Goal: Task Accomplishment & Management: Manage account settings

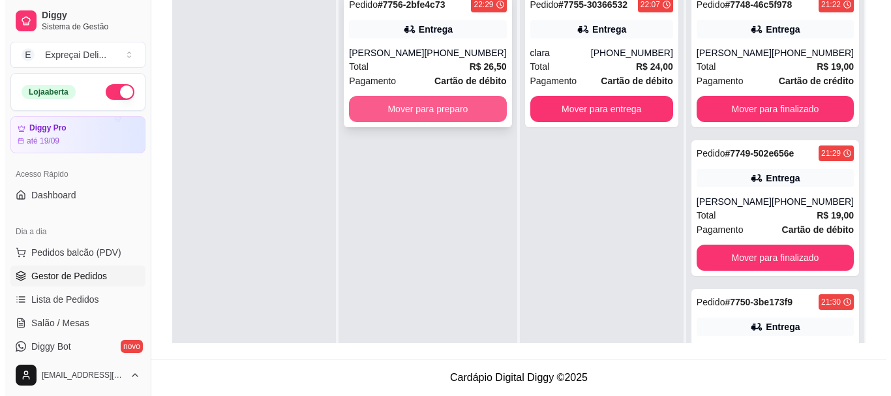
scroll to position [562, 0]
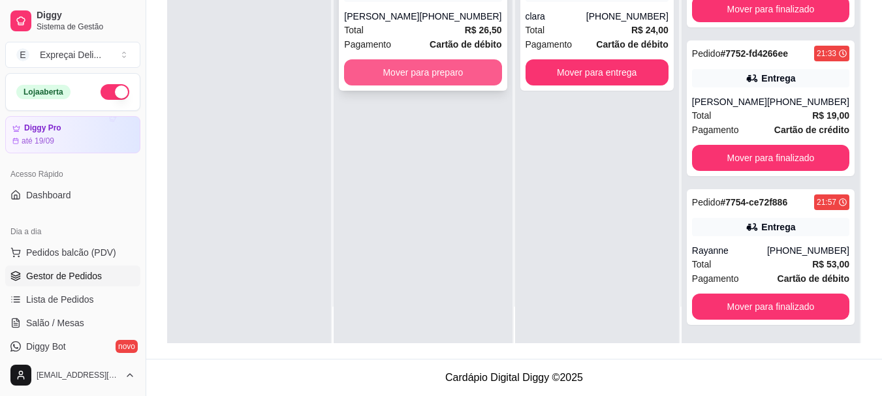
click at [428, 73] on button "Mover para preparo" at bounding box center [422, 72] width 157 height 26
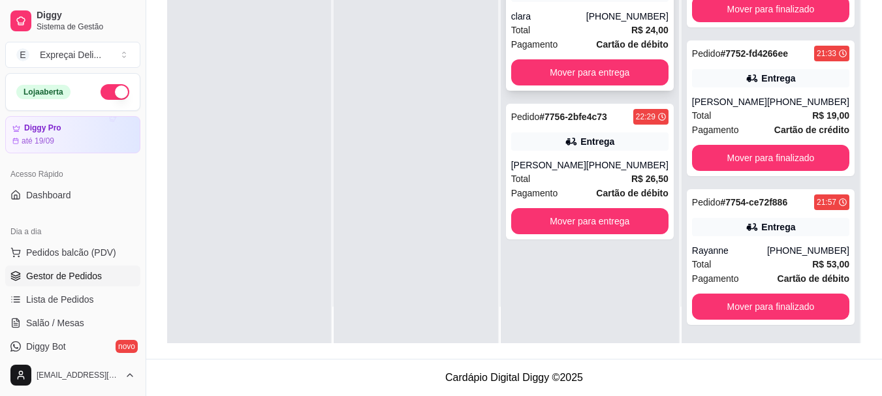
click at [577, 46] on div "Pagamento Cartão de débito" at bounding box center [589, 44] width 157 height 14
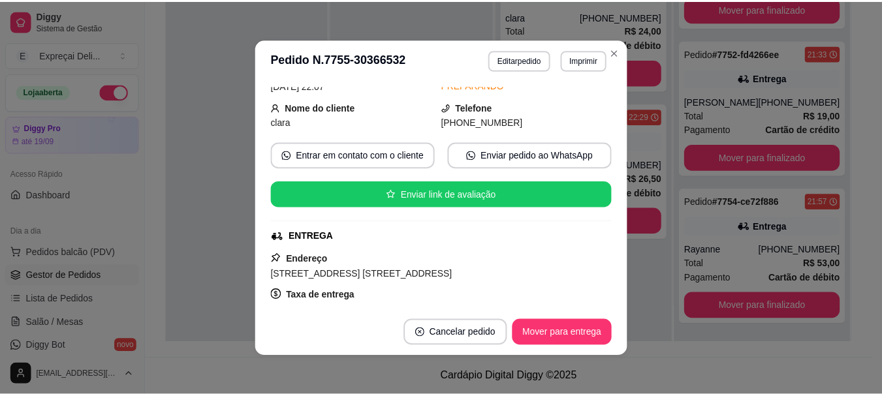
scroll to position [131, 0]
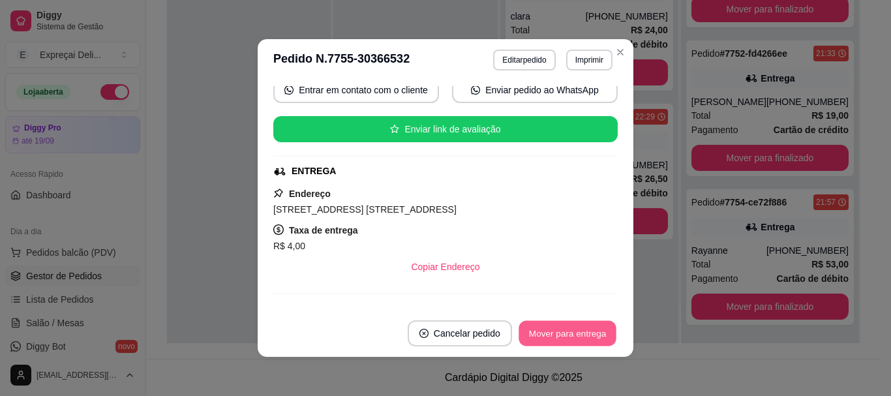
click at [551, 343] on button "Mover para entrega" at bounding box center [568, 333] width 98 height 25
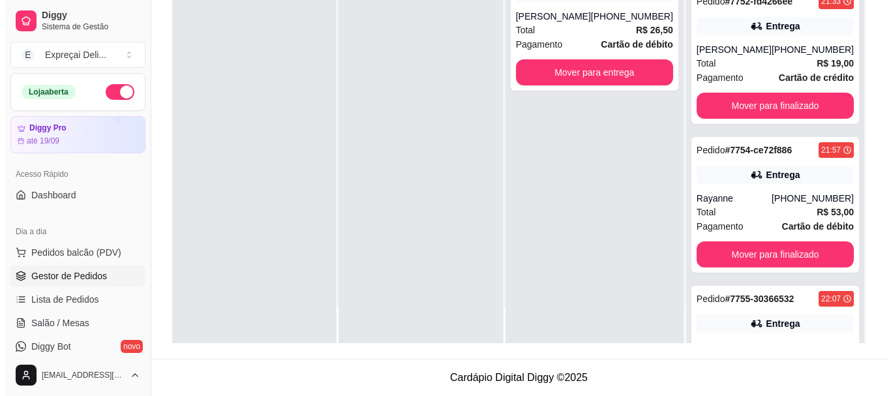
scroll to position [0, 0]
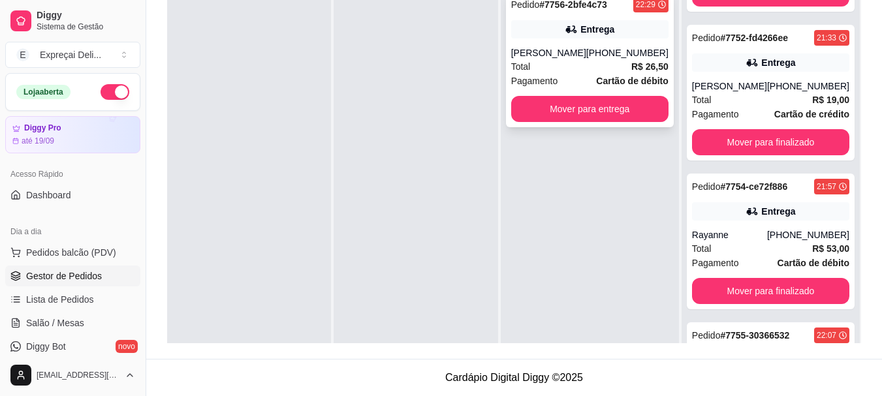
click at [627, 55] on div "[PHONE_NUMBER]" at bounding box center [627, 52] width 82 height 13
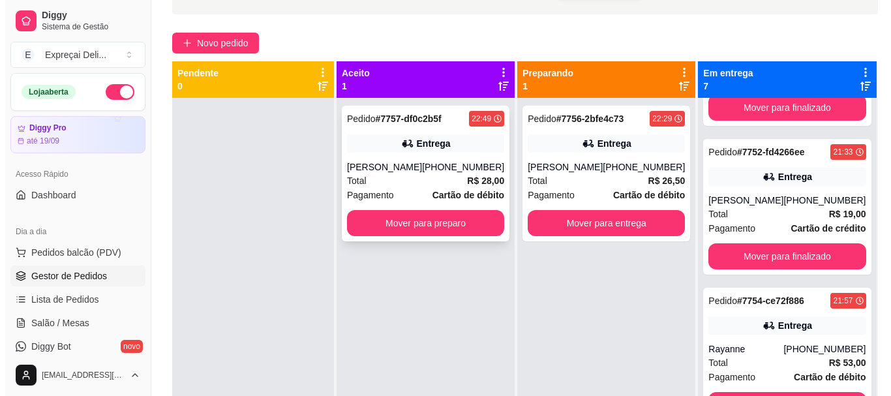
scroll to position [69, 0]
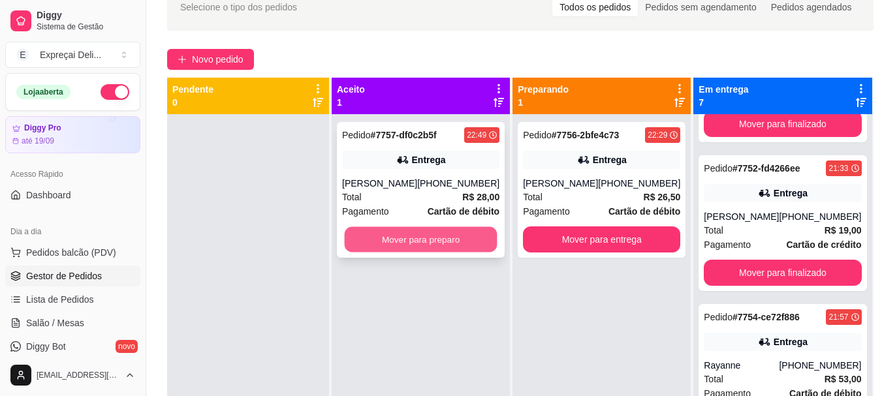
click at [445, 243] on button "Mover para preparo" at bounding box center [421, 239] width 153 height 25
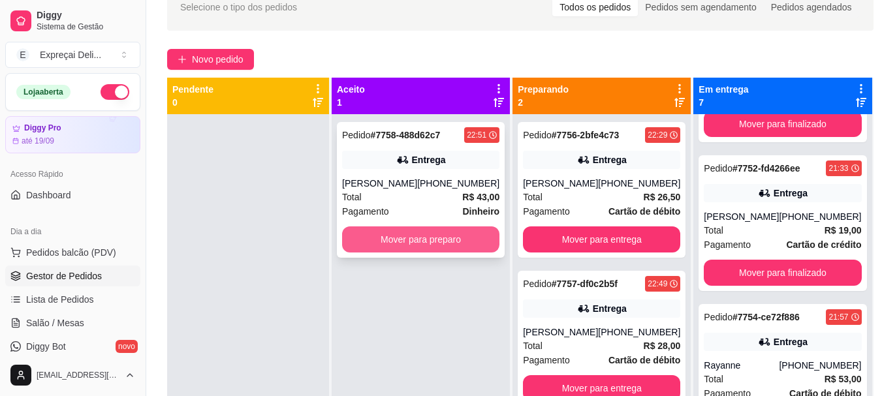
click at [438, 236] on button "Mover para preparo" at bounding box center [420, 239] width 157 height 26
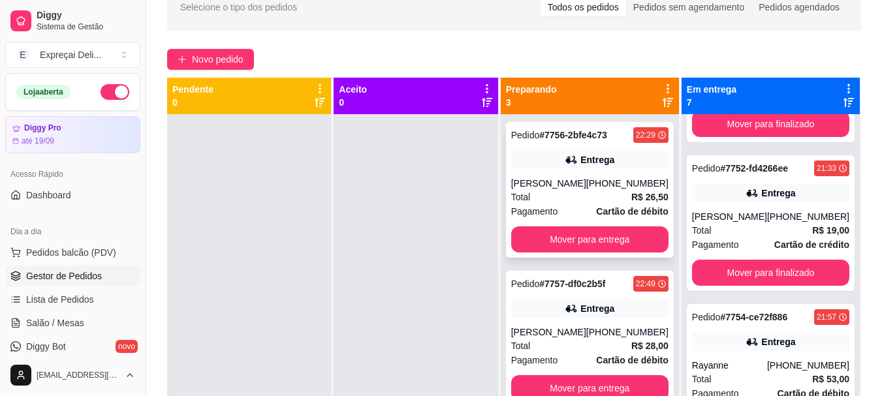
click at [542, 192] on div "Total R$ 26,50" at bounding box center [589, 197] width 157 height 14
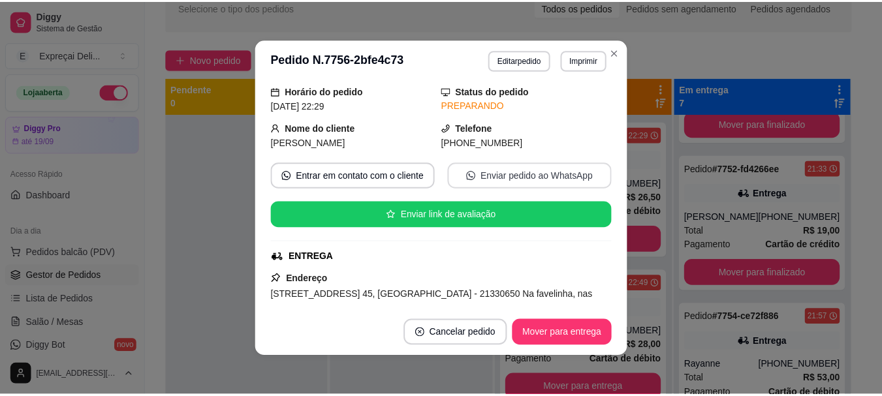
scroll to position [65, 0]
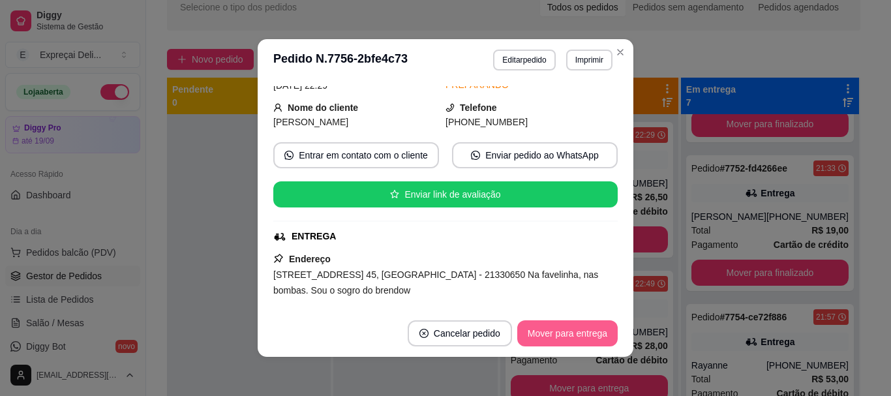
click at [555, 330] on button "Mover para entrega" at bounding box center [568, 333] width 101 height 26
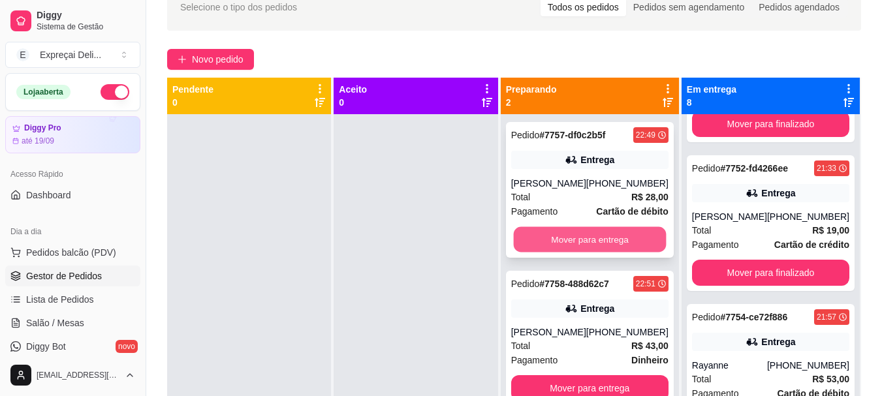
click at [570, 241] on button "Mover para entrega" at bounding box center [589, 239] width 153 height 25
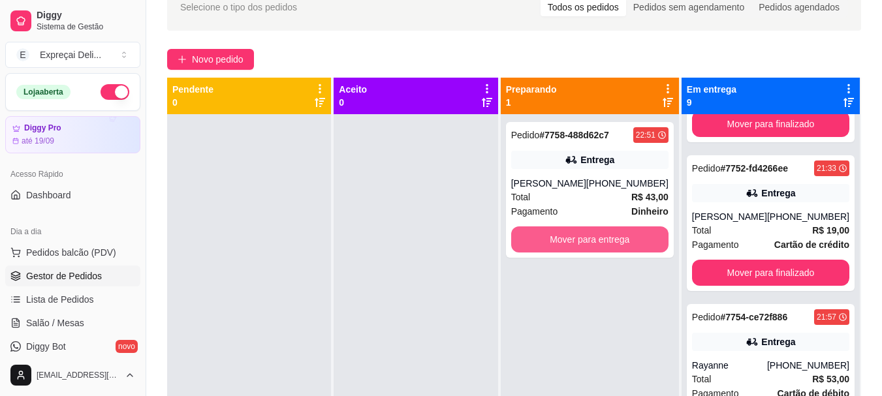
click at [570, 241] on button "Mover para entrega" at bounding box center [589, 239] width 157 height 26
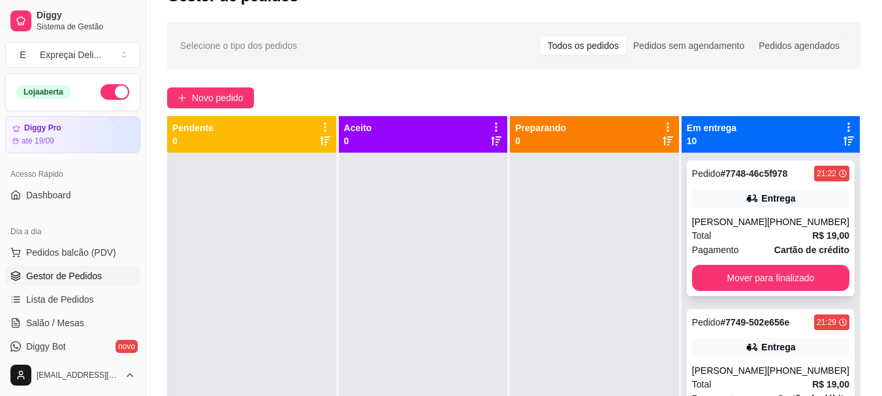
scroll to position [0, 0]
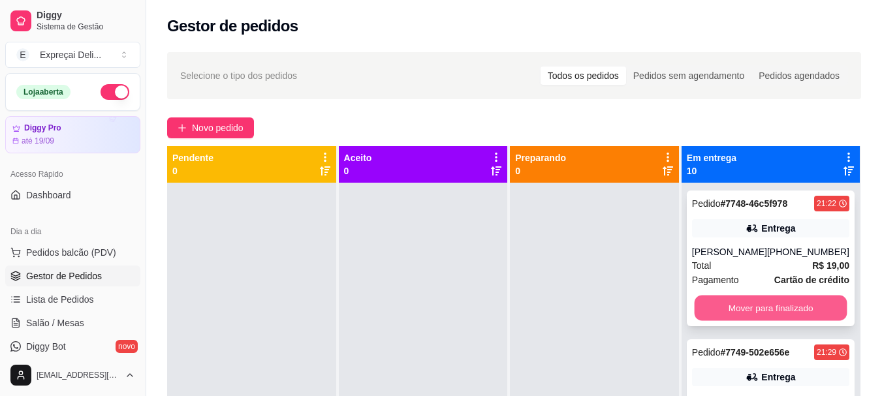
click at [776, 321] on button "Mover para finalizado" at bounding box center [770, 308] width 153 height 25
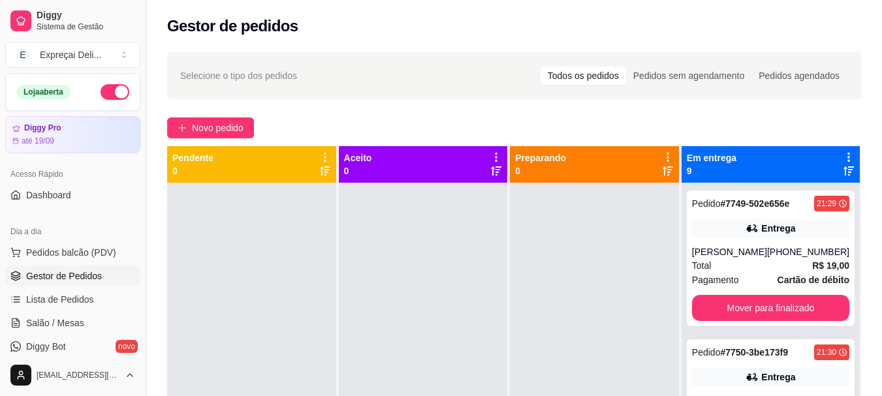
click at [775, 333] on div "Pedido # 7749-502e656e 21:29 Entrega Fabiana [PHONE_NUMBER] Total R$ 19,00 Paga…" at bounding box center [770, 381] width 178 height 396
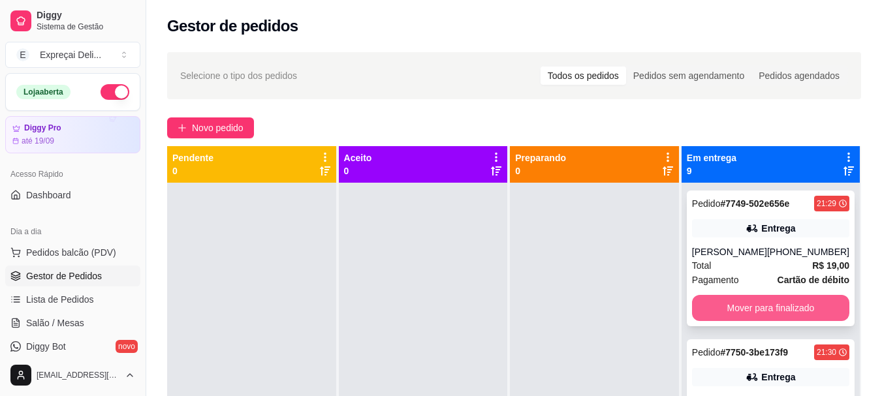
click at [784, 311] on button "Mover para finalizado" at bounding box center [770, 308] width 157 height 26
click at [784, 303] on button "Mover para finalizado" at bounding box center [770, 308] width 153 height 25
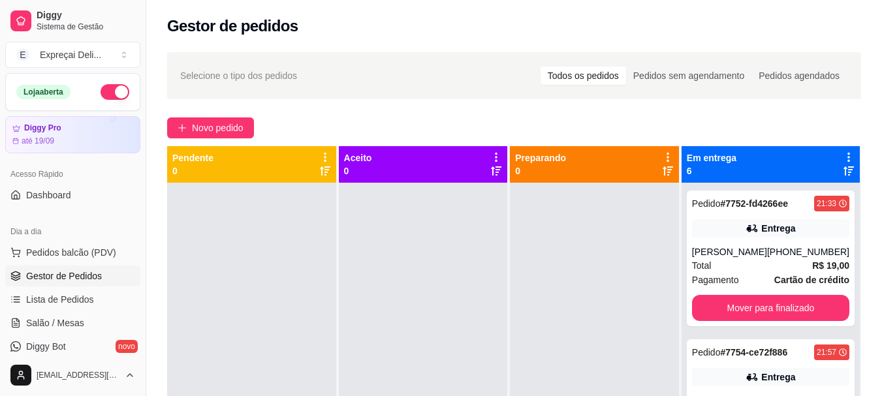
click at [784, 285] on strong "Cartão de crédito" at bounding box center [811, 280] width 75 height 10
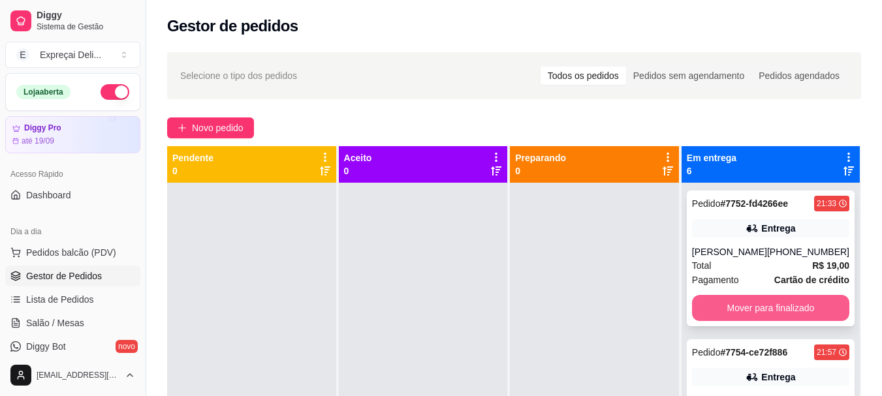
click at [784, 321] on button "Mover para finalizado" at bounding box center [770, 308] width 157 height 26
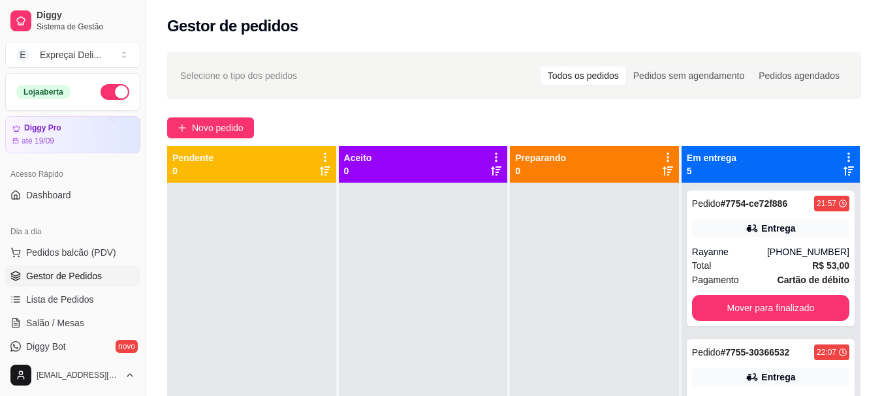
click at [784, 329] on div "Pedido # 7754-ce72f886 21:57 Entrega Rayanne [PHONE_NUMBER] Total R$ 53,00 Paga…" at bounding box center [770, 381] width 178 height 396
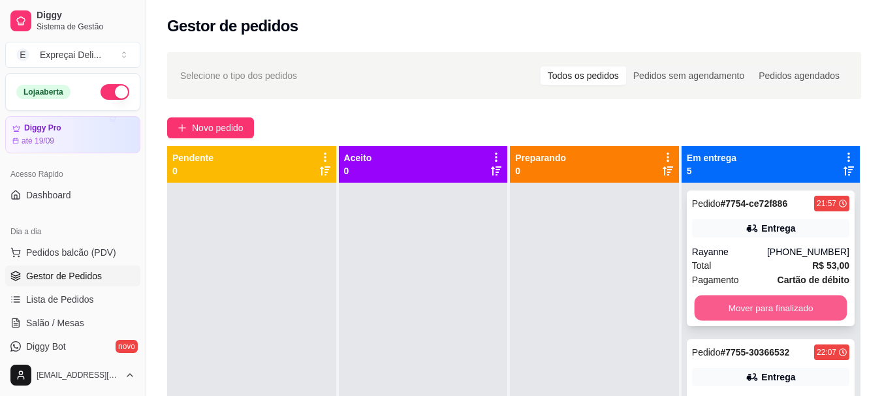
click at [781, 317] on button "Mover para finalizado" at bounding box center [770, 308] width 153 height 25
click at [779, 313] on button "Mover para finalizado" at bounding box center [770, 308] width 157 height 26
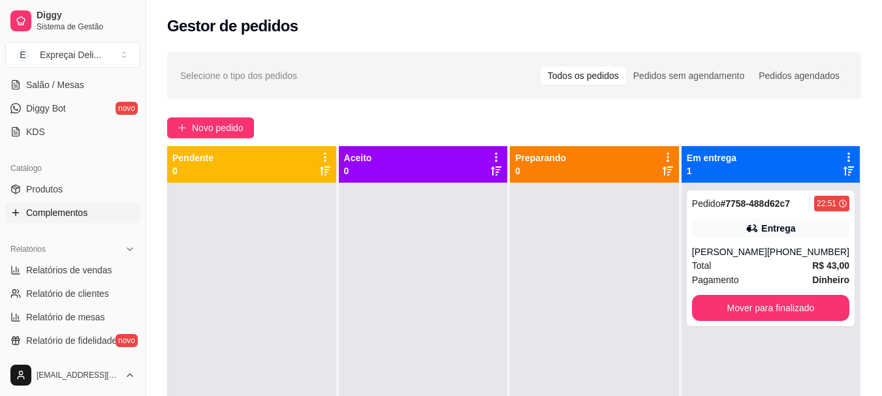
scroll to position [261, 0]
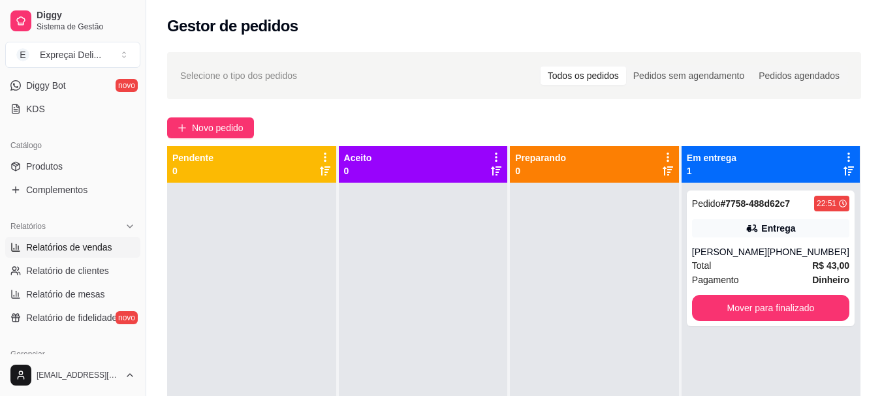
click at [84, 249] on span "Relatórios de vendas" at bounding box center [69, 247] width 86 height 13
select select "ALL"
select select "0"
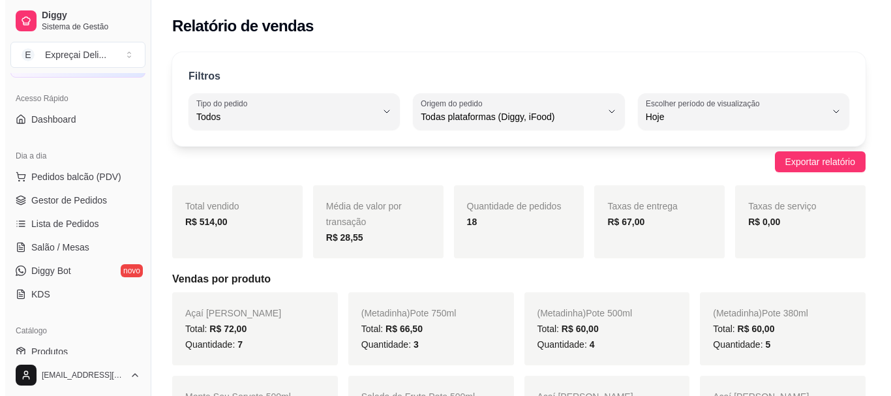
scroll to position [65, 0]
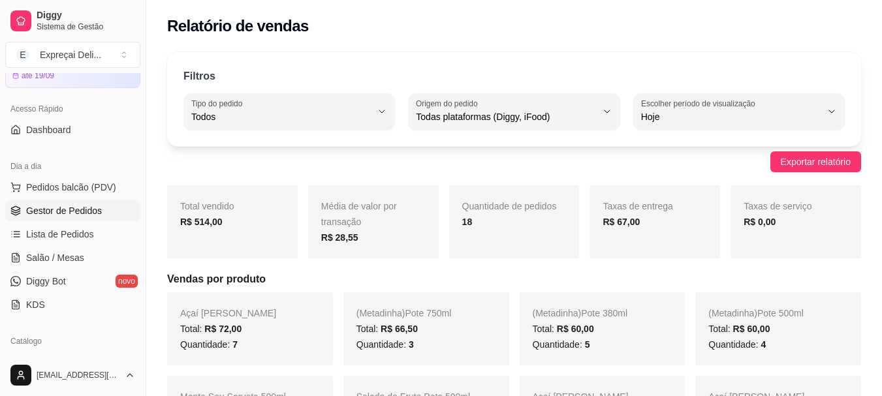
click at [66, 205] on span "Gestor de Pedidos" at bounding box center [64, 210] width 76 height 13
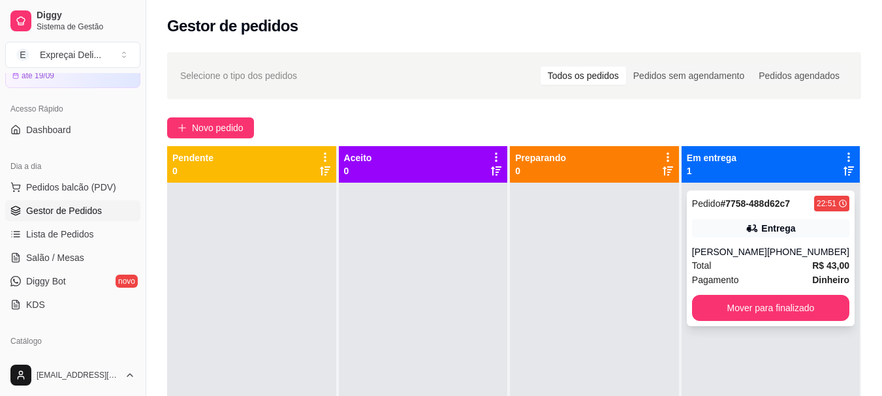
click at [765, 251] on div "[PERSON_NAME]" at bounding box center [729, 251] width 75 height 13
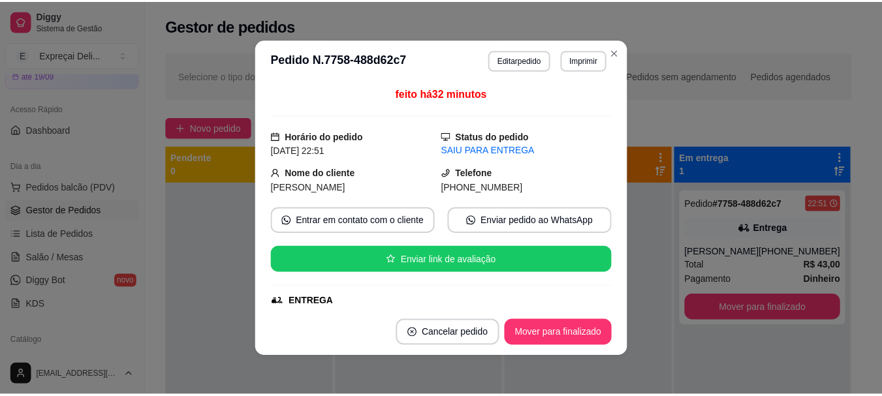
scroll to position [131, 0]
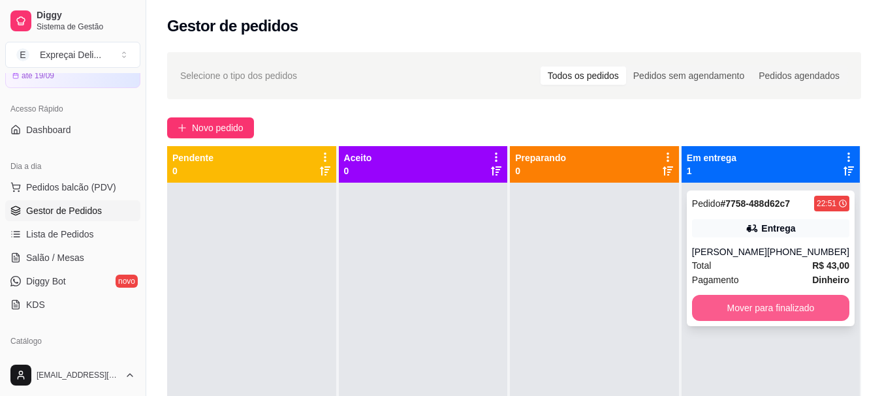
click at [747, 306] on button "Mover para finalizado" at bounding box center [770, 308] width 157 height 26
